Goal: Complete application form

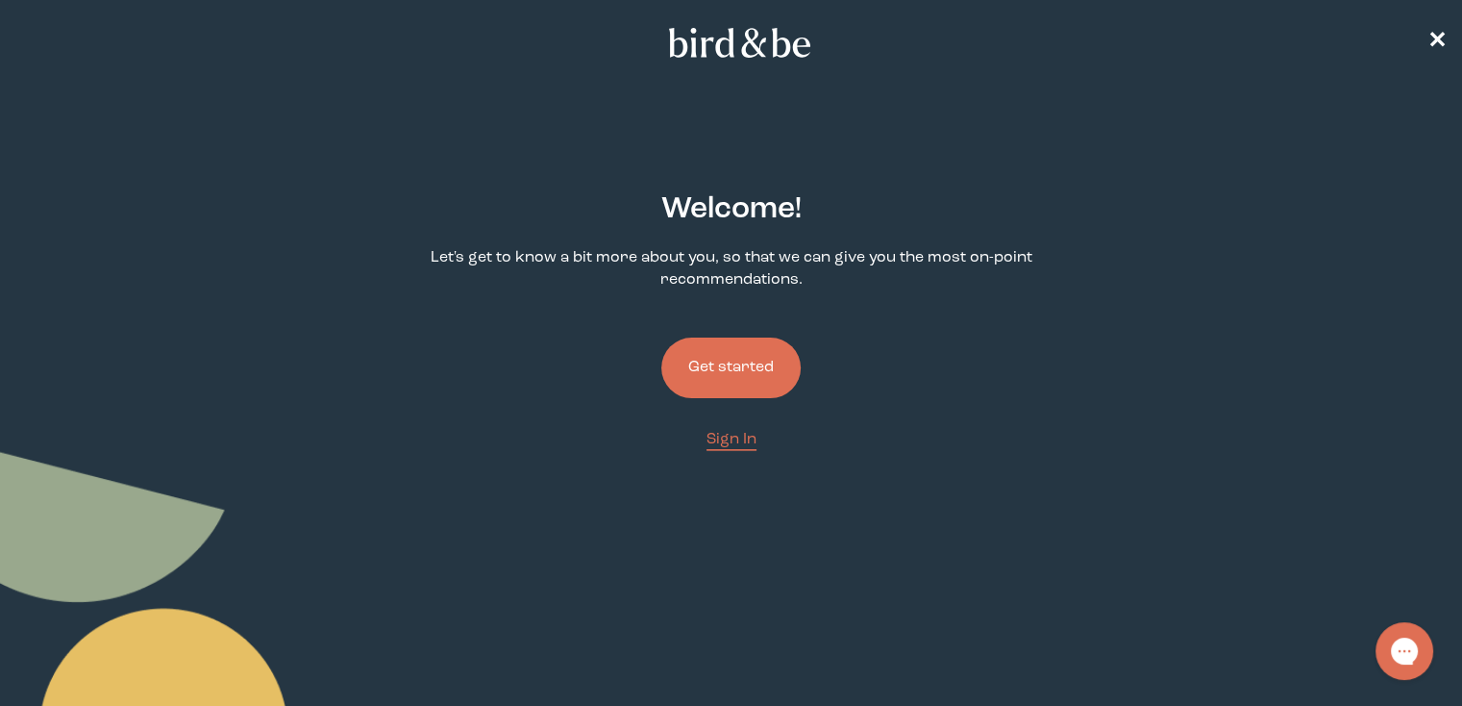
click at [731, 380] on button "Get started" at bounding box center [730, 367] width 139 height 61
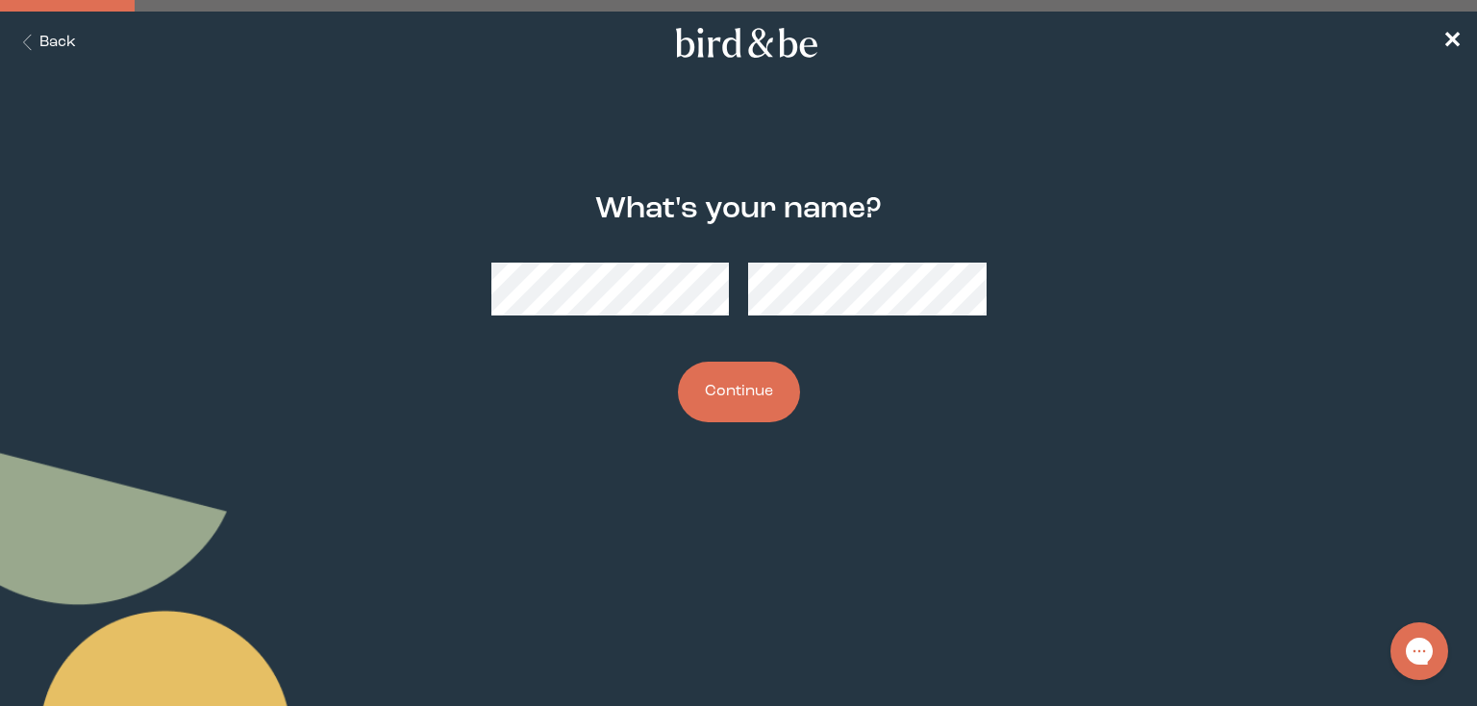
click at [737, 399] on button "Continue" at bounding box center [739, 391] width 122 height 61
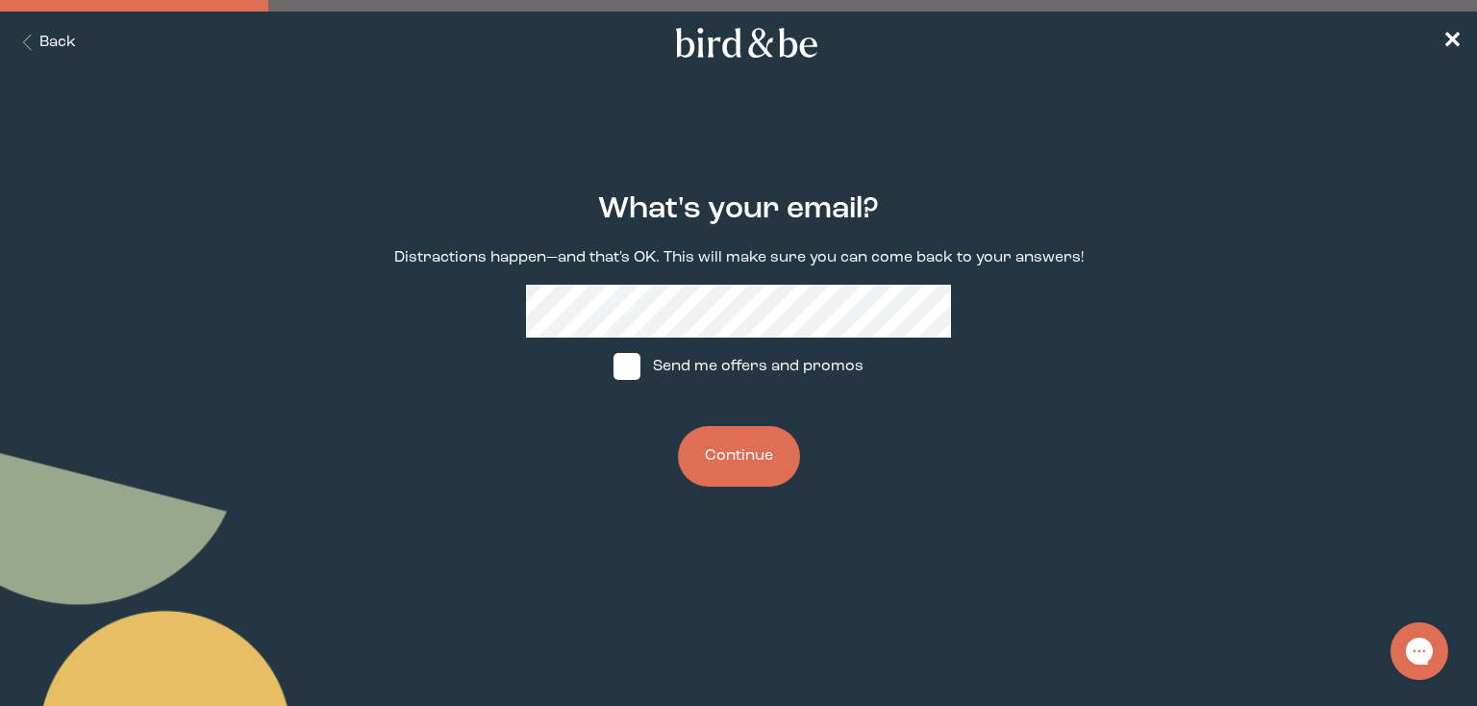
click at [738, 469] on button "Continue" at bounding box center [739, 456] width 122 height 61
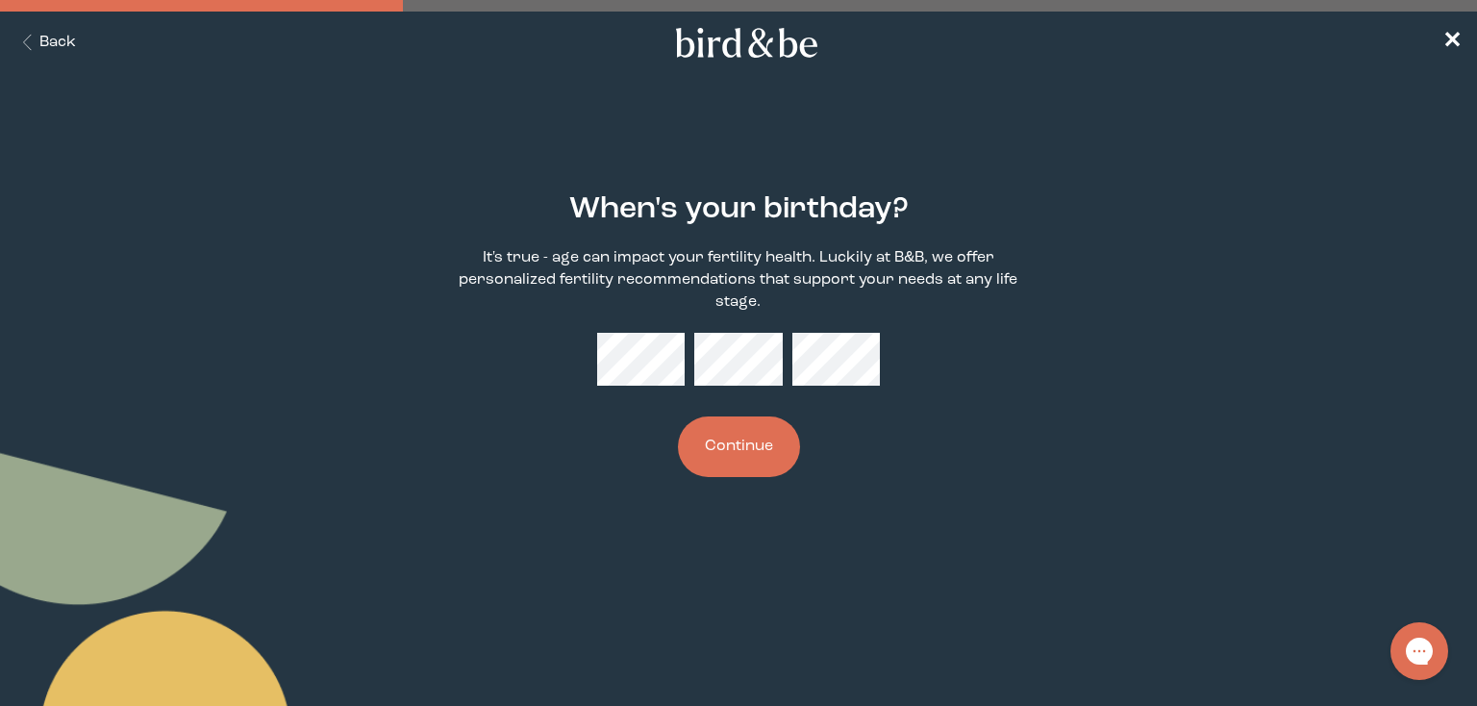
click at [735, 455] on button "Continue" at bounding box center [739, 446] width 122 height 61
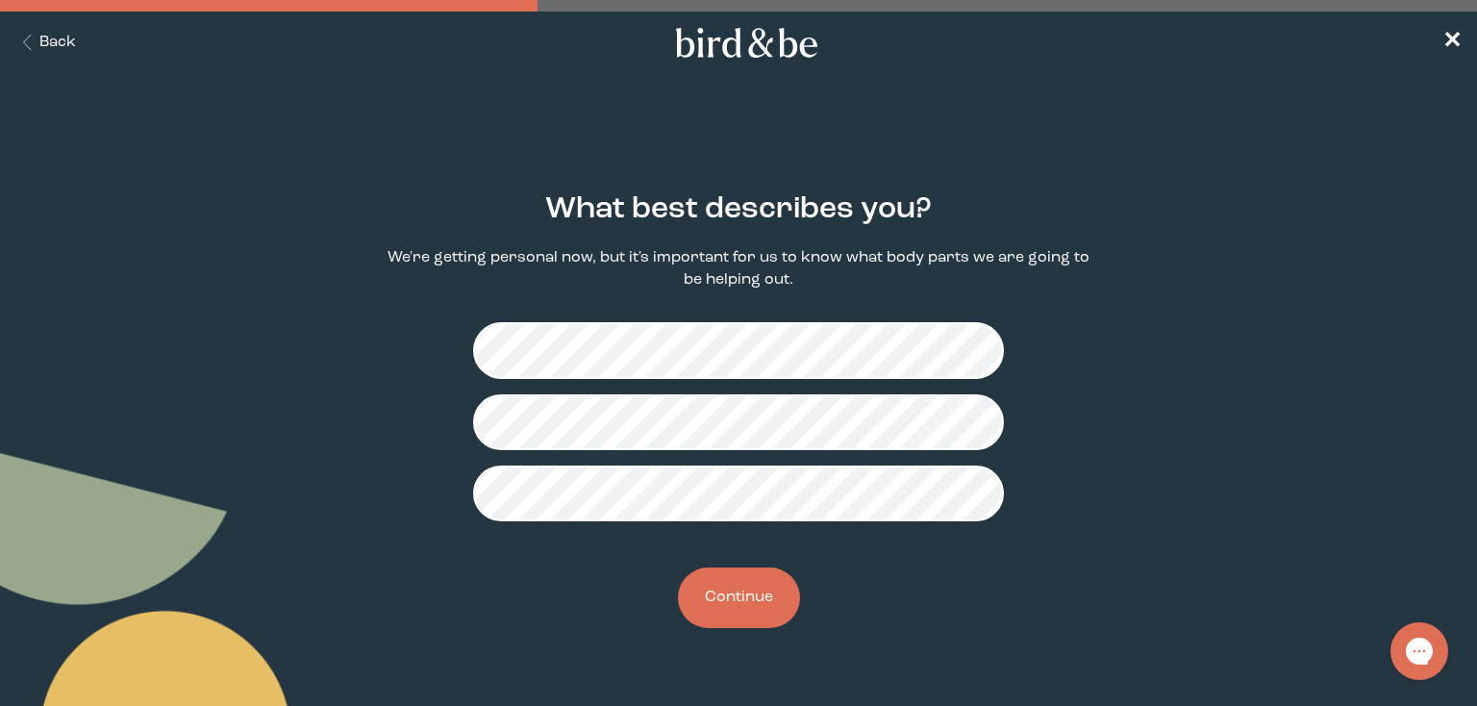
click at [751, 595] on button "Continue" at bounding box center [739, 597] width 122 height 61
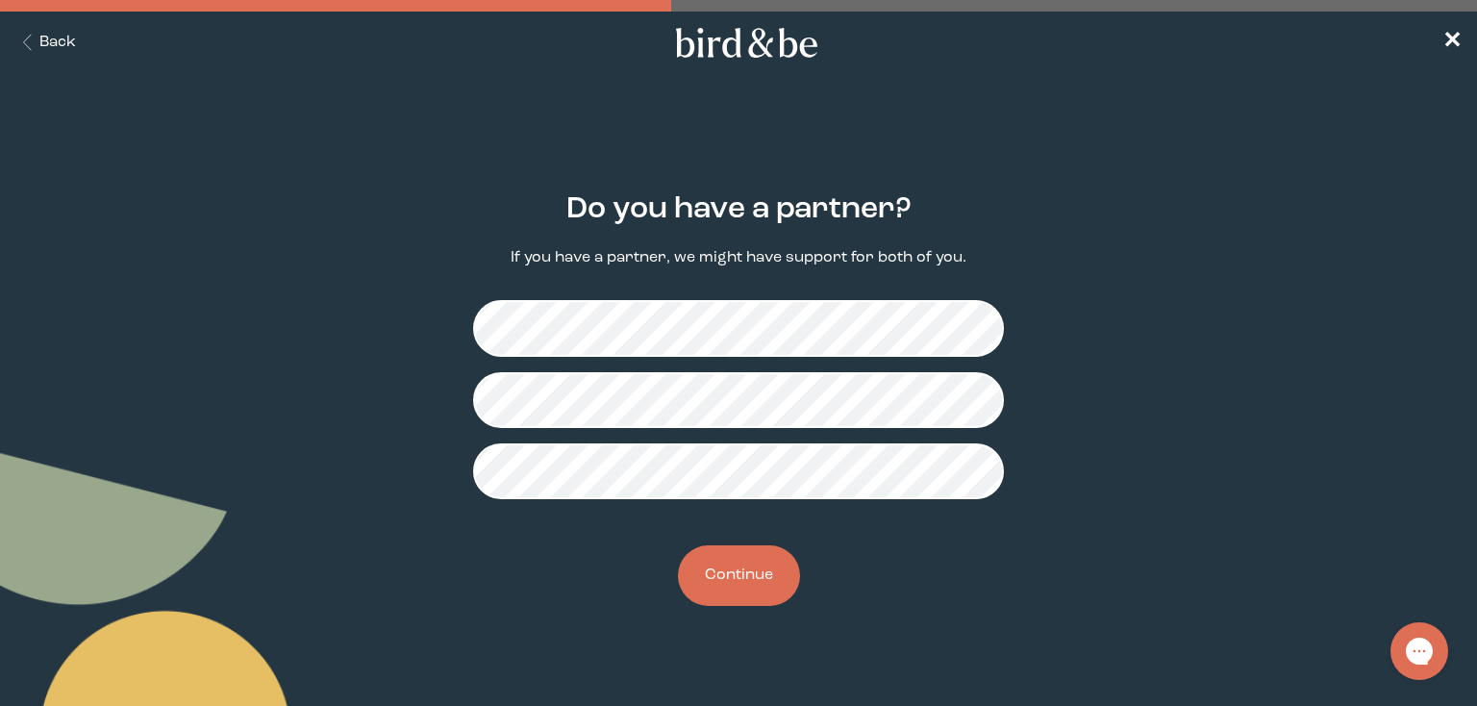
click at [737, 586] on button "Continue" at bounding box center [739, 575] width 122 height 61
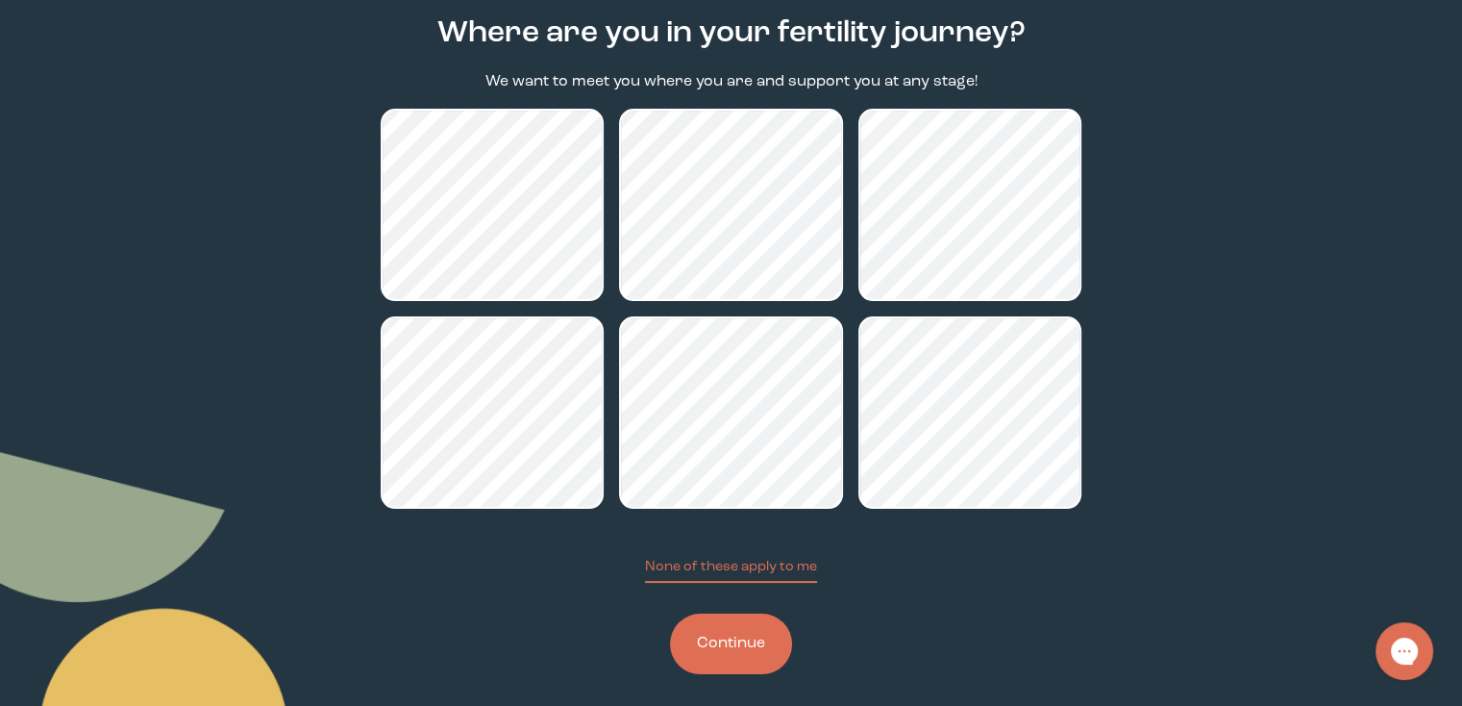
scroll to position [191, 0]
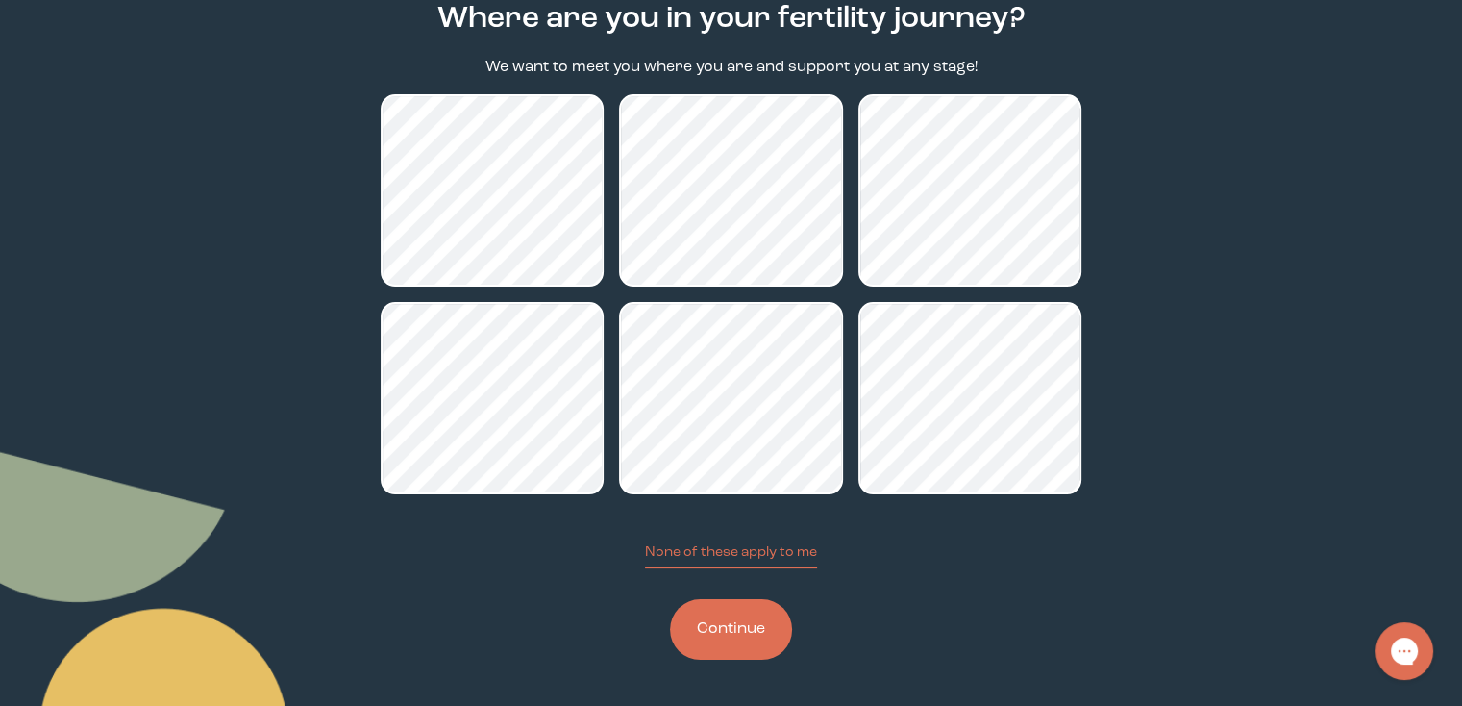
click at [739, 643] on button "Continue" at bounding box center [731, 629] width 122 height 61
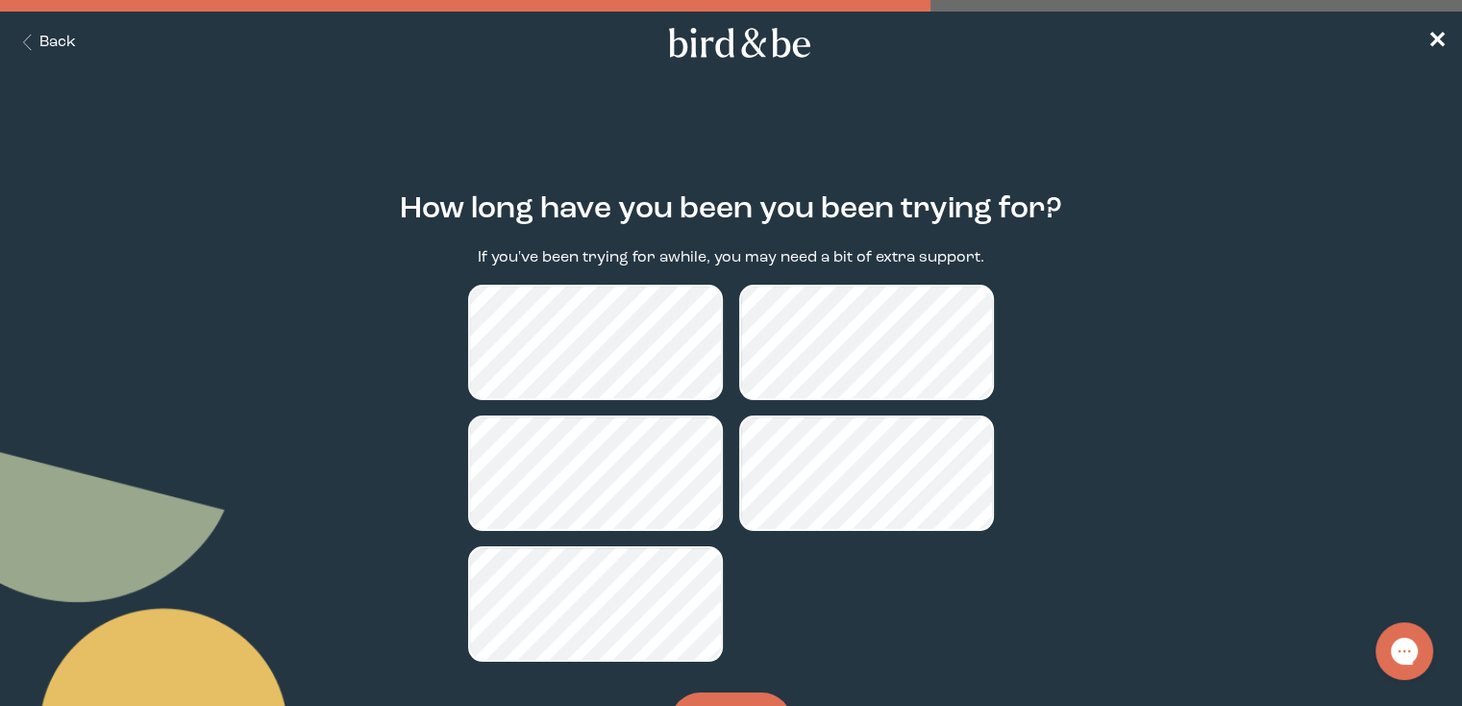
scroll to position [93, 0]
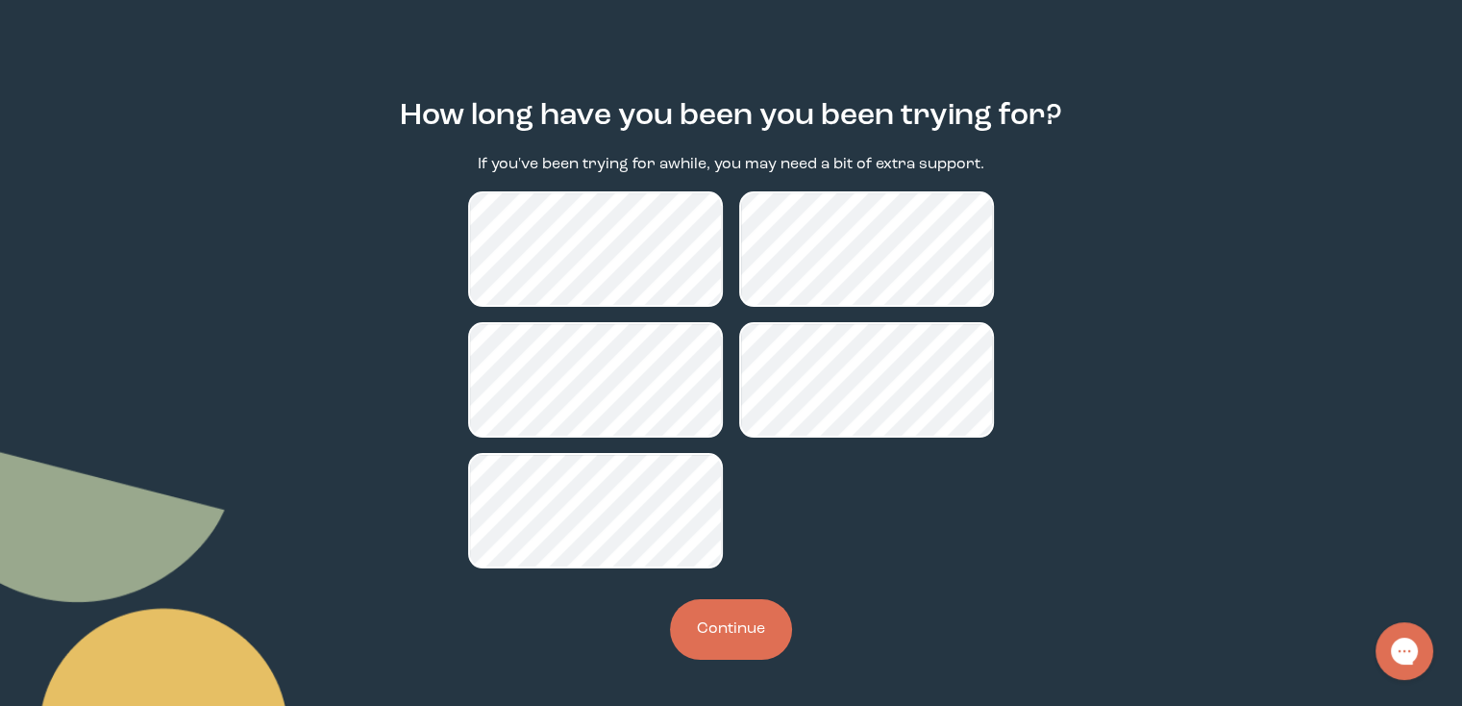
click at [737, 619] on button "Continue" at bounding box center [731, 629] width 122 height 61
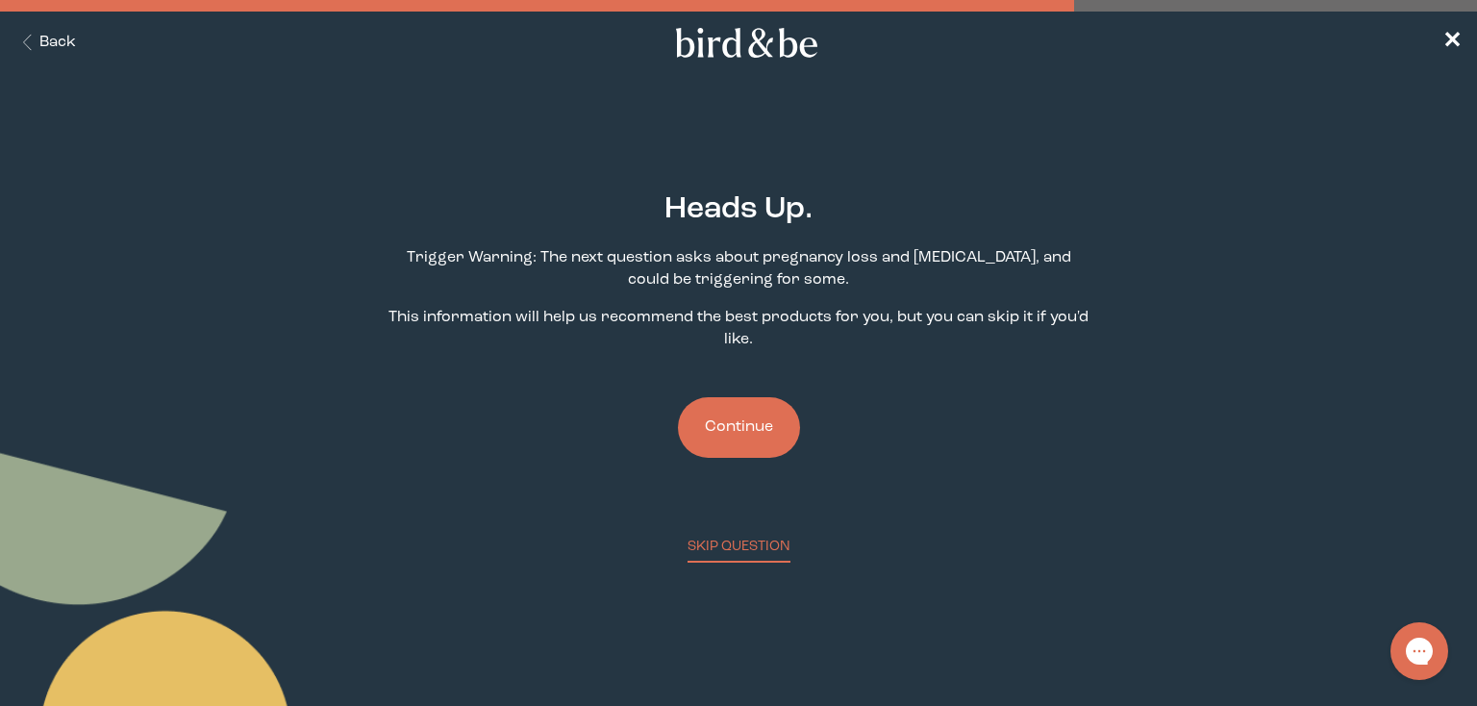
click at [717, 423] on button "Continue" at bounding box center [739, 427] width 122 height 61
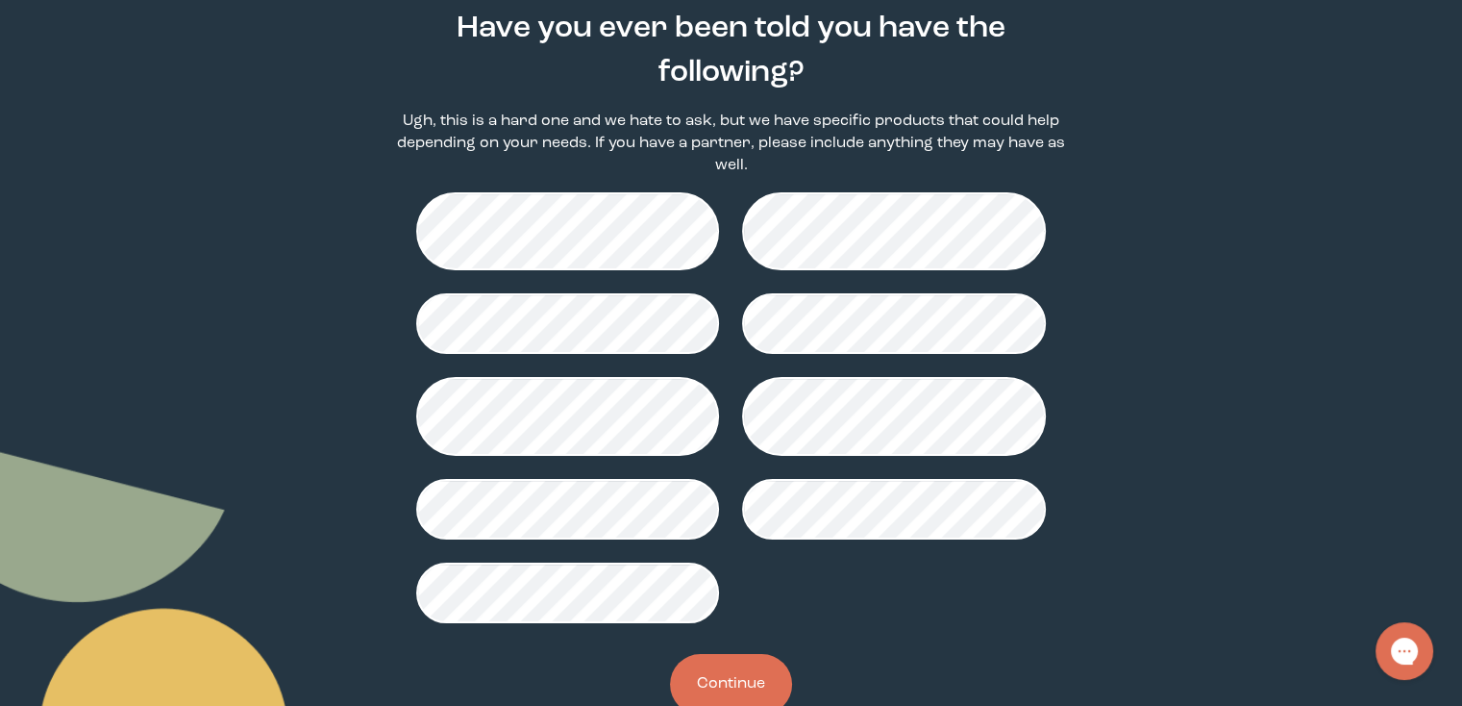
scroll to position [215, 0]
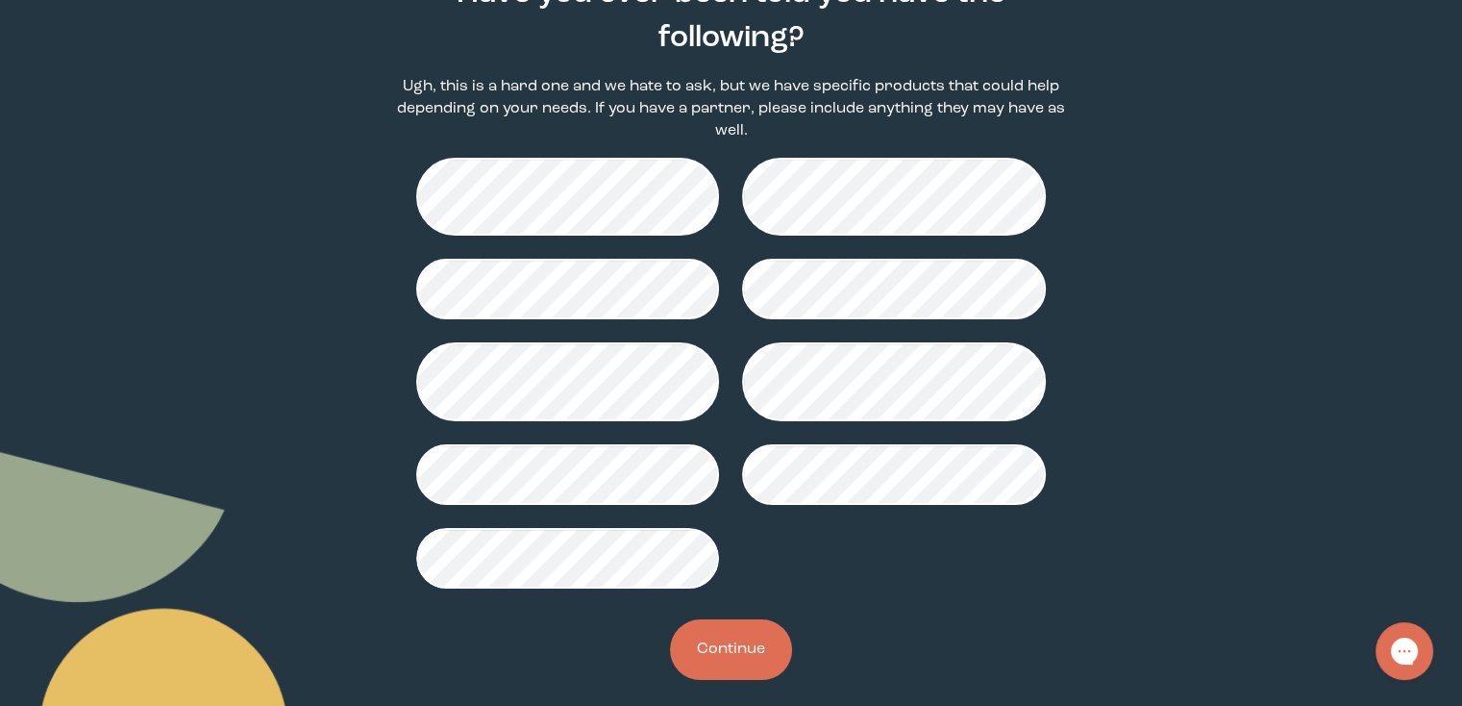
click at [747, 642] on button "Continue" at bounding box center [731, 649] width 122 height 61
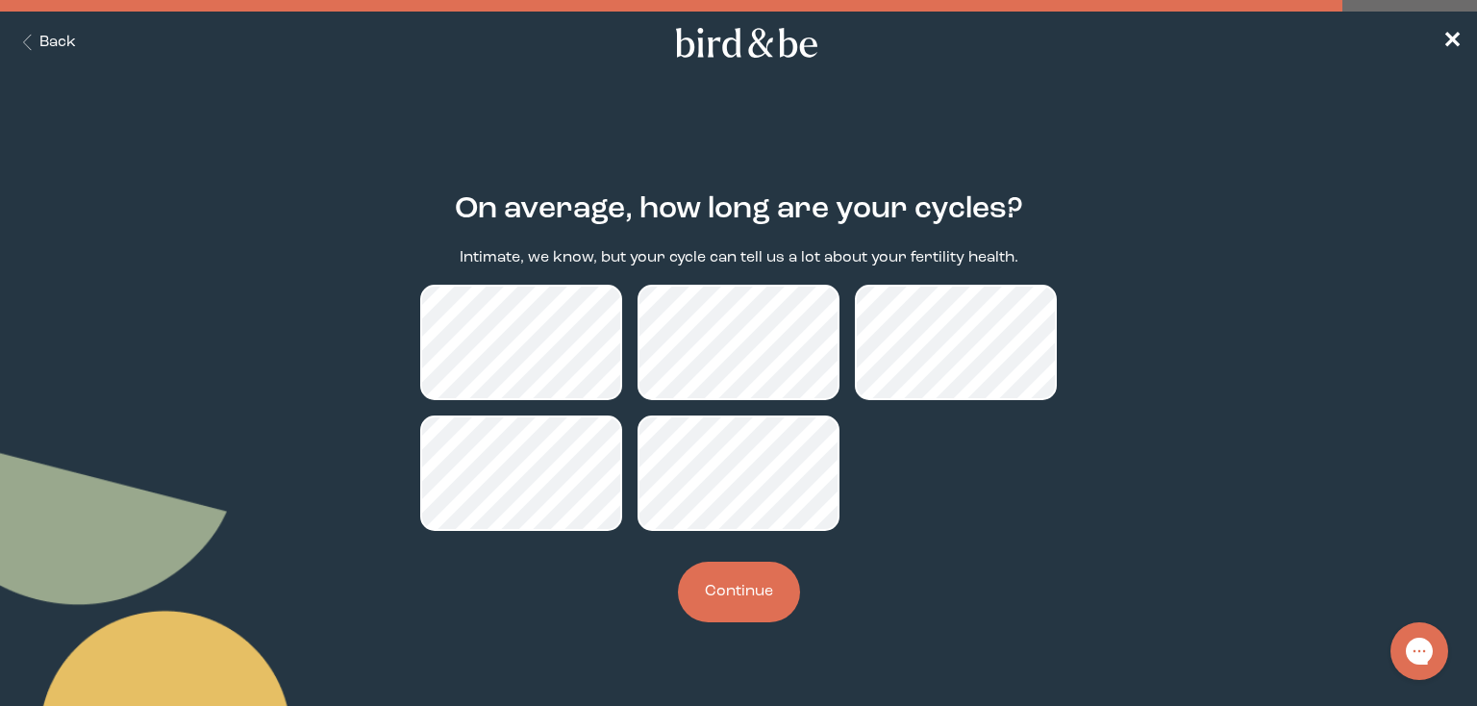
click at [733, 610] on button "Continue" at bounding box center [739, 591] width 122 height 61
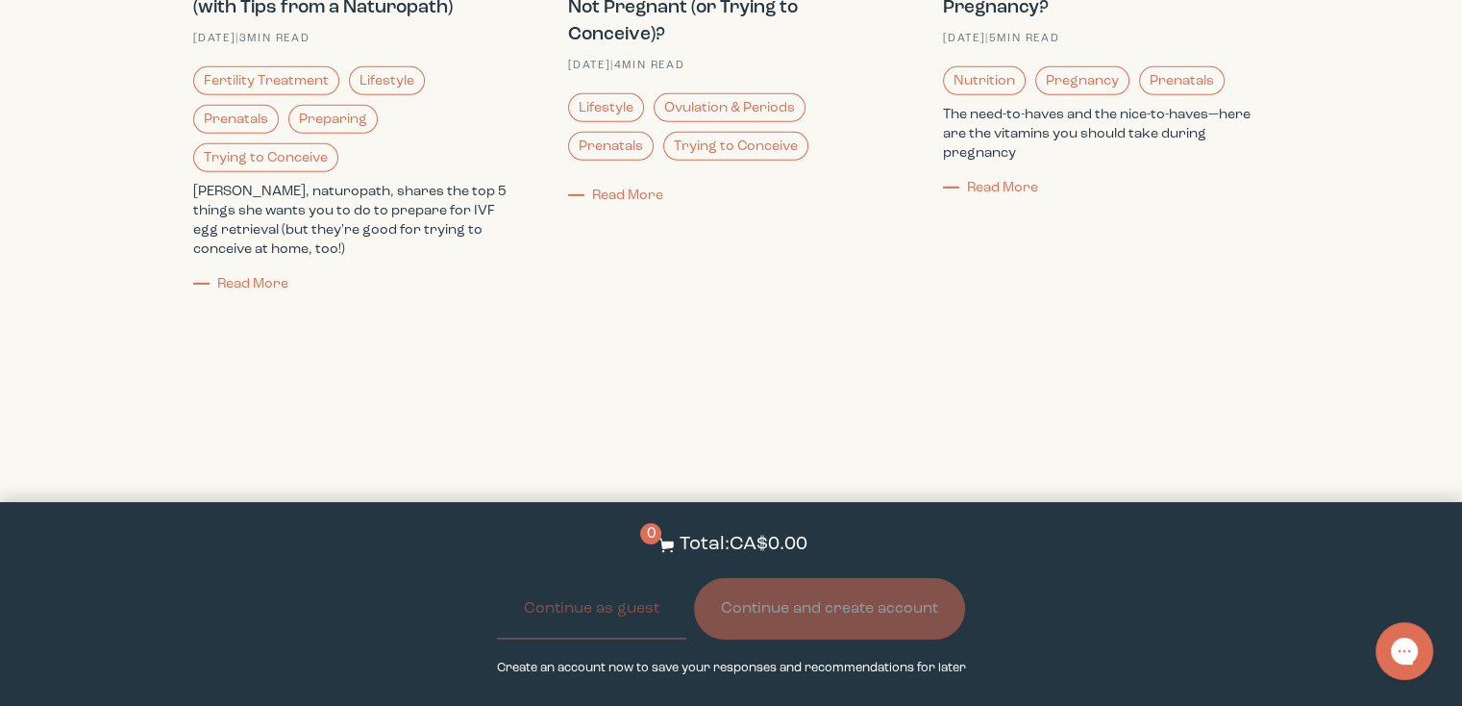
scroll to position [6448, 0]
